Goal: Navigation & Orientation: Find specific page/section

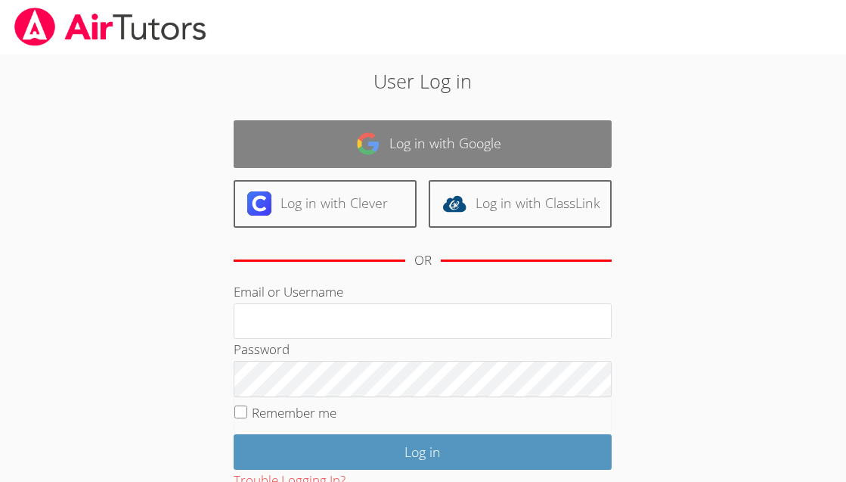
click at [417, 139] on link "Log in with Google" at bounding box center [423, 144] width 378 height 48
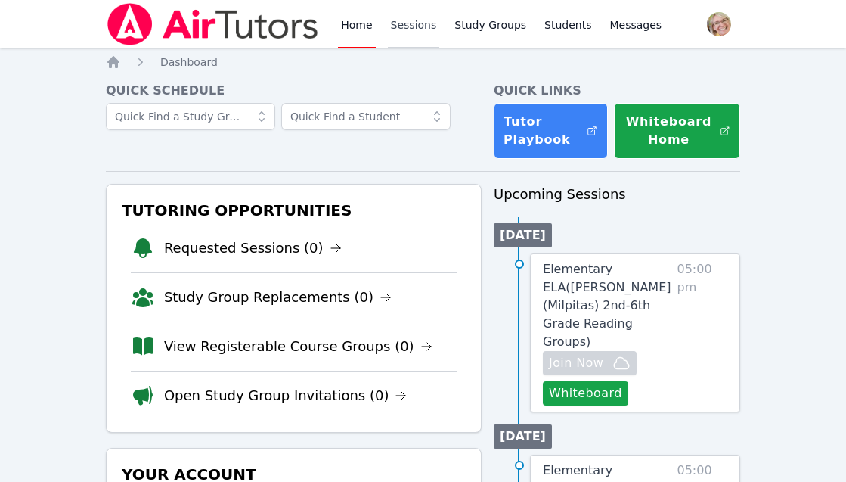
click at [420, 25] on link "Sessions" at bounding box center [414, 24] width 52 height 48
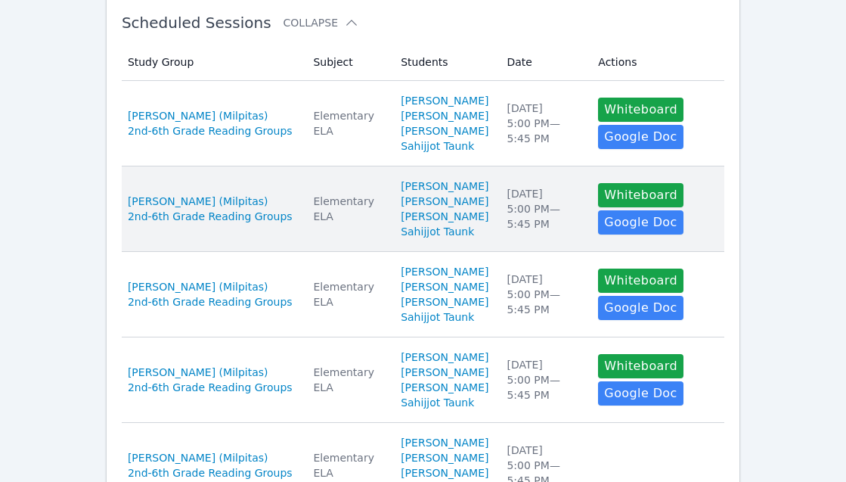
scroll to position [151, 0]
